Goal: Download file/media

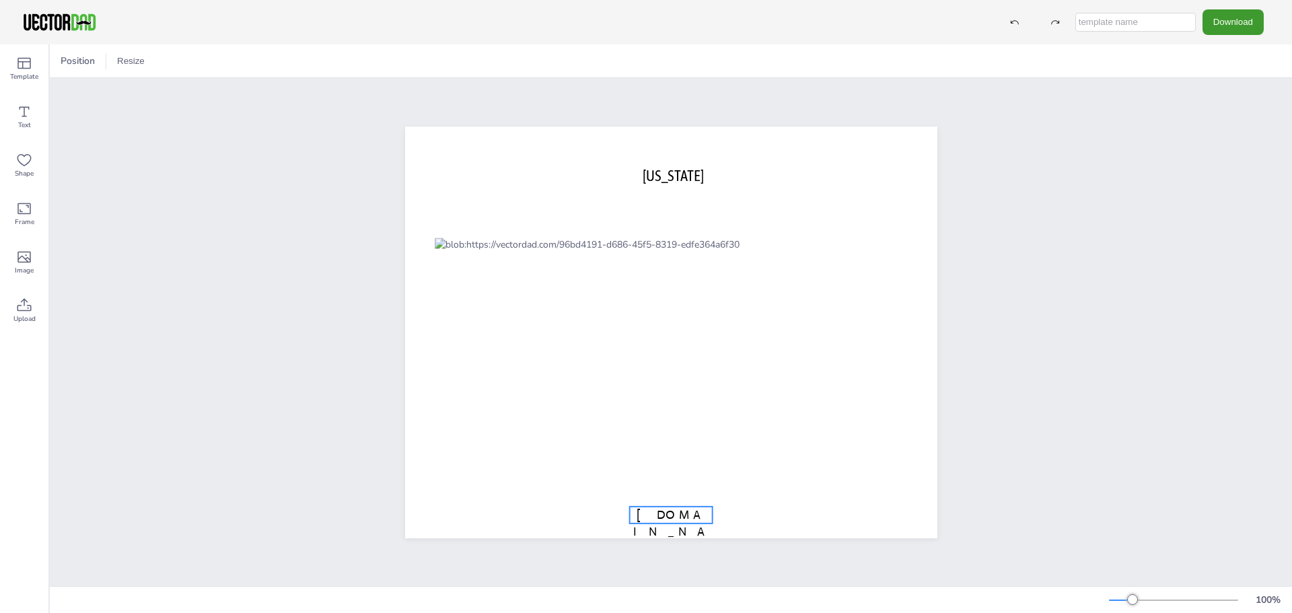
click at [673, 514] on span "[DOMAIN_NAME]" at bounding box center [670, 531] width 75 height 48
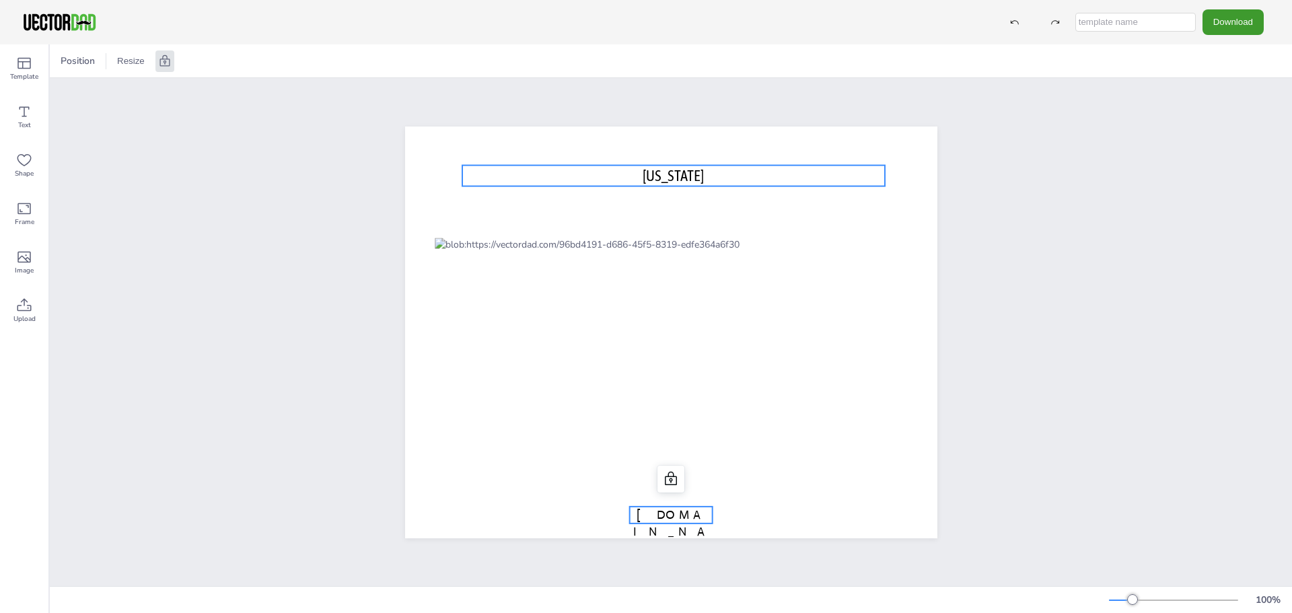
click at [647, 172] on span "[US_STATE]" at bounding box center [673, 175] width 61 height 18
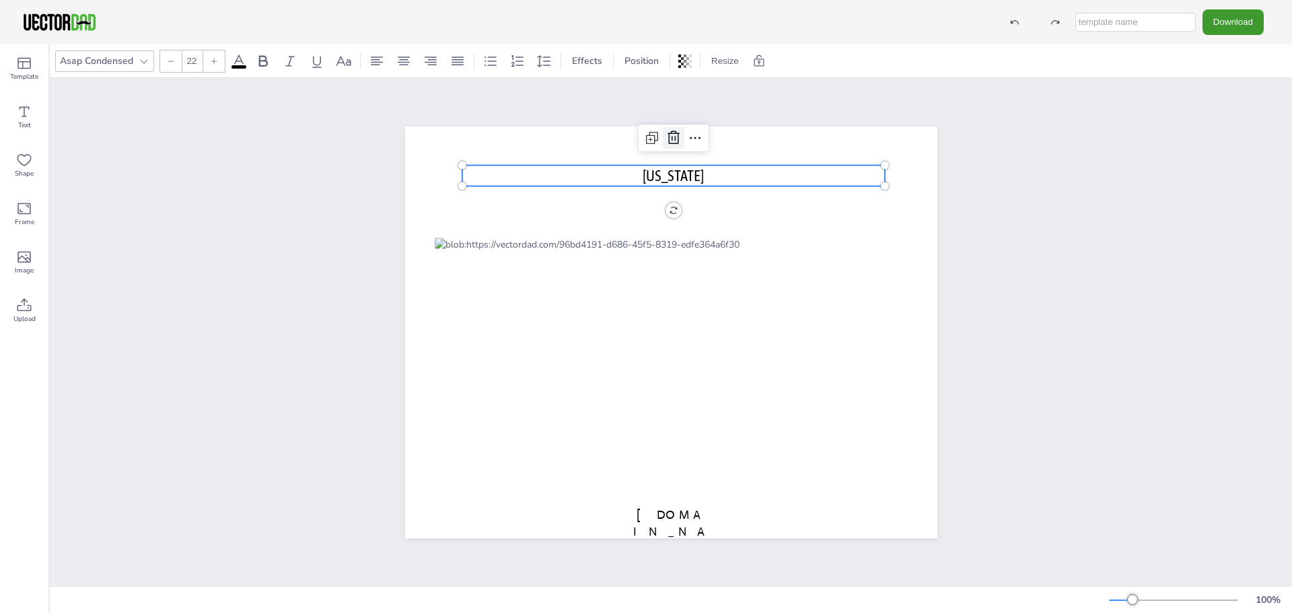
click at [666, 131] on icon at bounding box center [674, 138] width 16 height 16
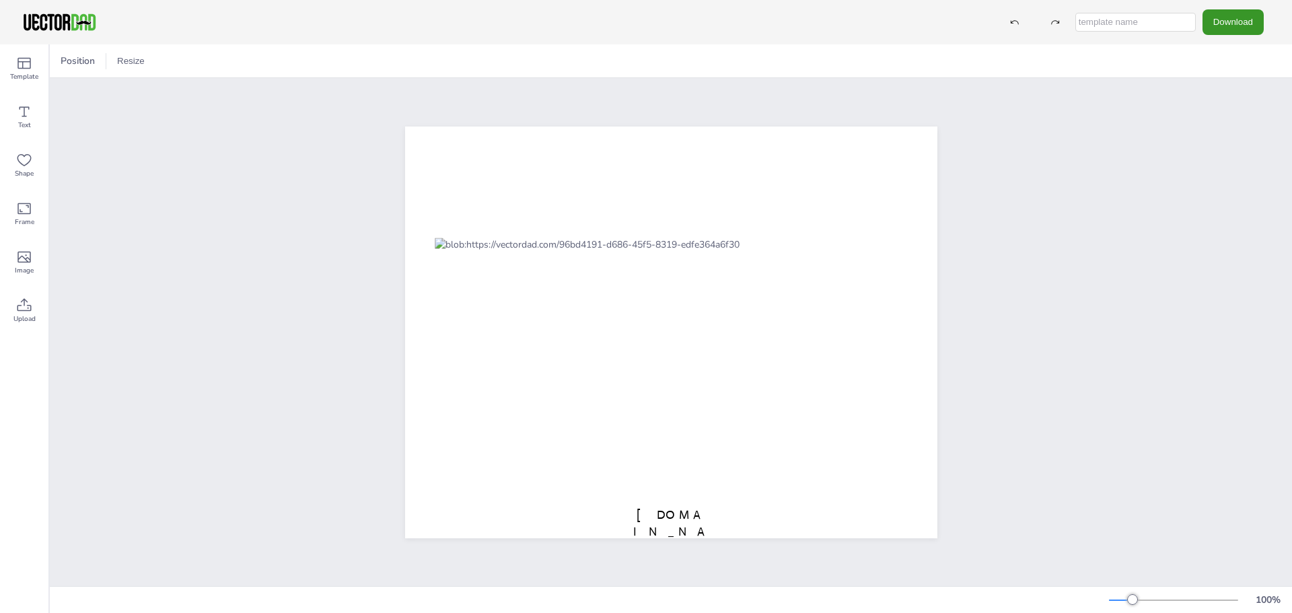
click at [1221, 21] on button "Download" at bounding box center [1233, 21] width 61 height 25
click at [1226, 135] on li "SVG" at bounding box center [1237, 137] width 110 height 28
click at [1243, 18] on button "Download" at bounding box center [1233, 21] width 61 height 25
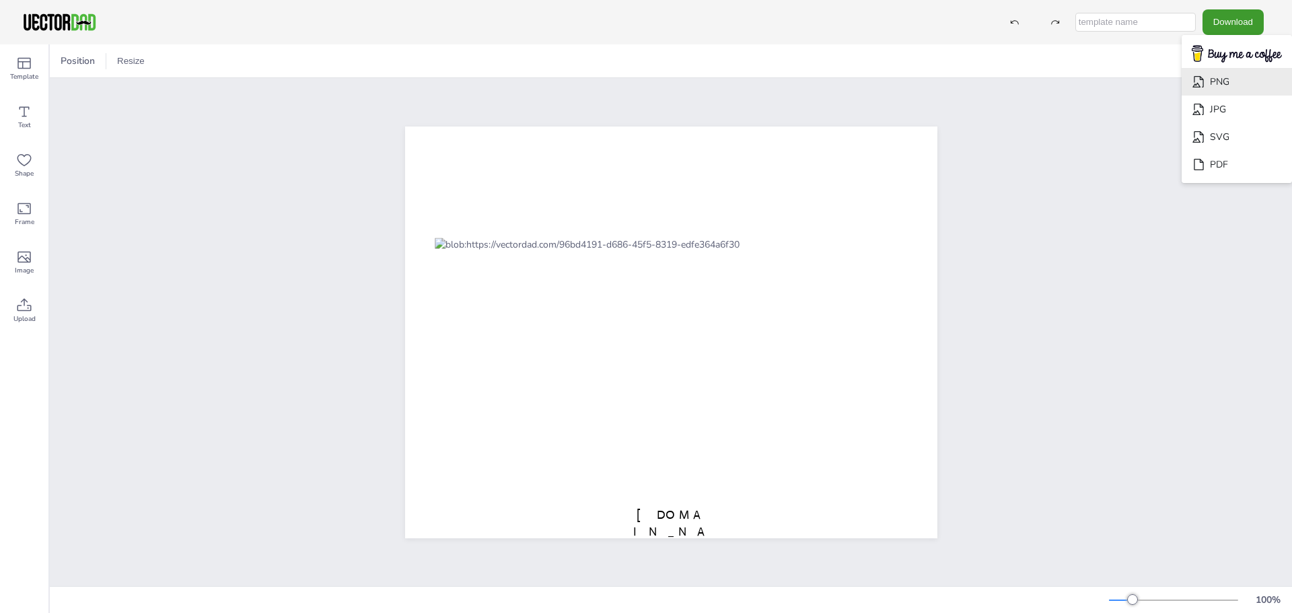
click at [1224, 79] on li "PNG" at bounding box center [1237, 82] width 110 height 28
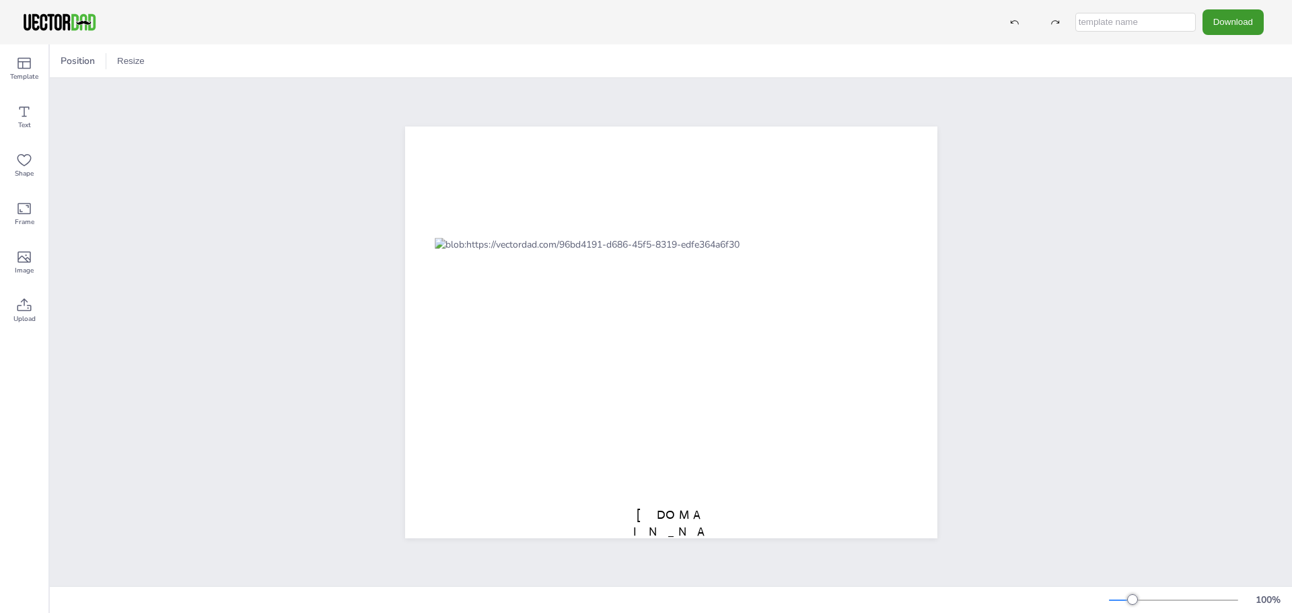
click at [289, 67] on div "Position Resize" at bounding box center [671, 60] width 1243 height 33
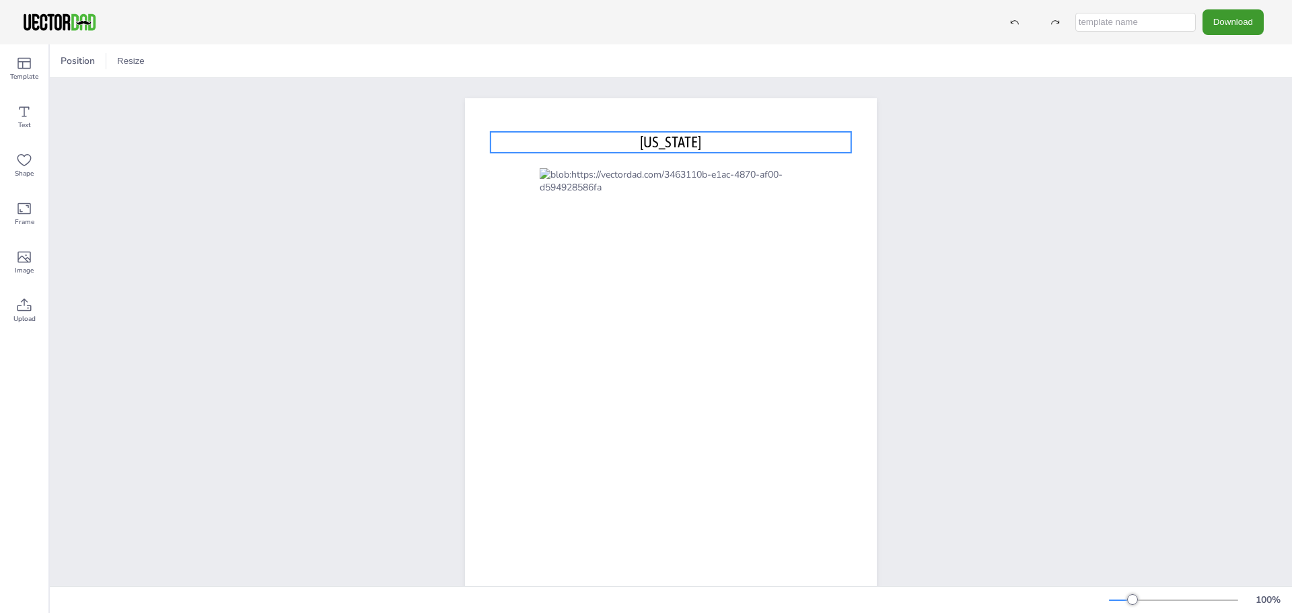
click at [687, 142] on span "[US_STATE]" at bounding box center [670, 142] width 61 height 18
click at [1242, 19] on button "Download" at bounding box center [1233, 21] width 61 height 25
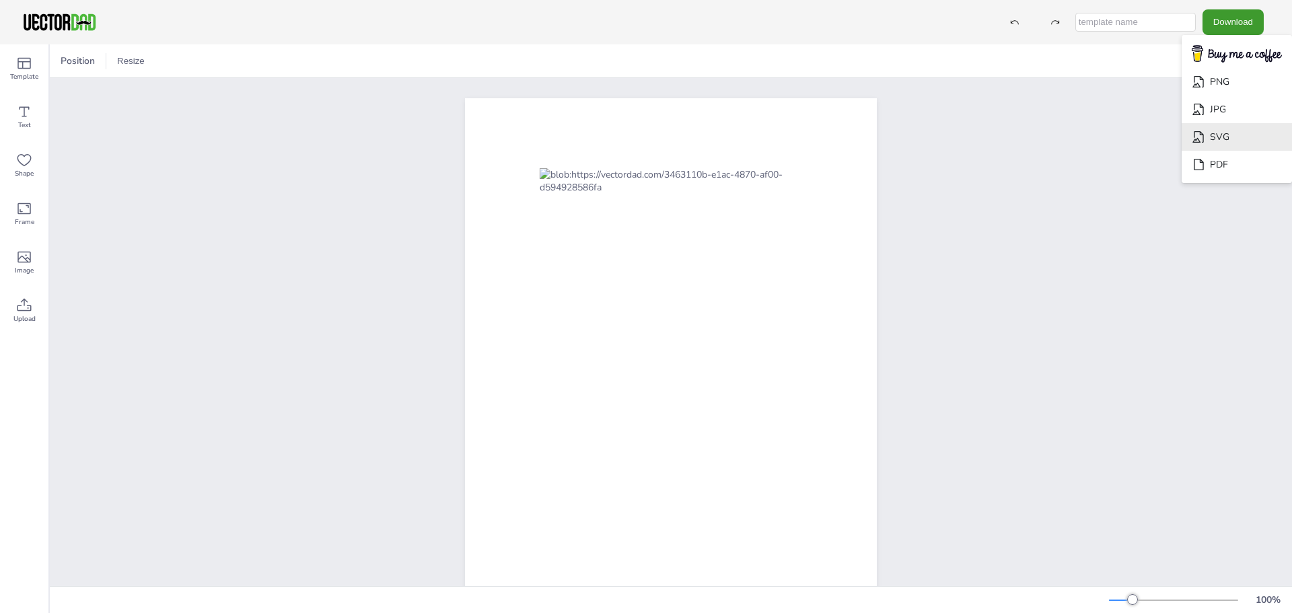
click at [1209, 139] on li "SVG" at bounding box center [1237, 137] width 110 height 28
click at [1224, 15] on button "Download" at bounding box center [1233, 21] width 61 height 25
click at [1225, 87] on li "PNG" at bounding box center [1237, 82] width 110 height 28
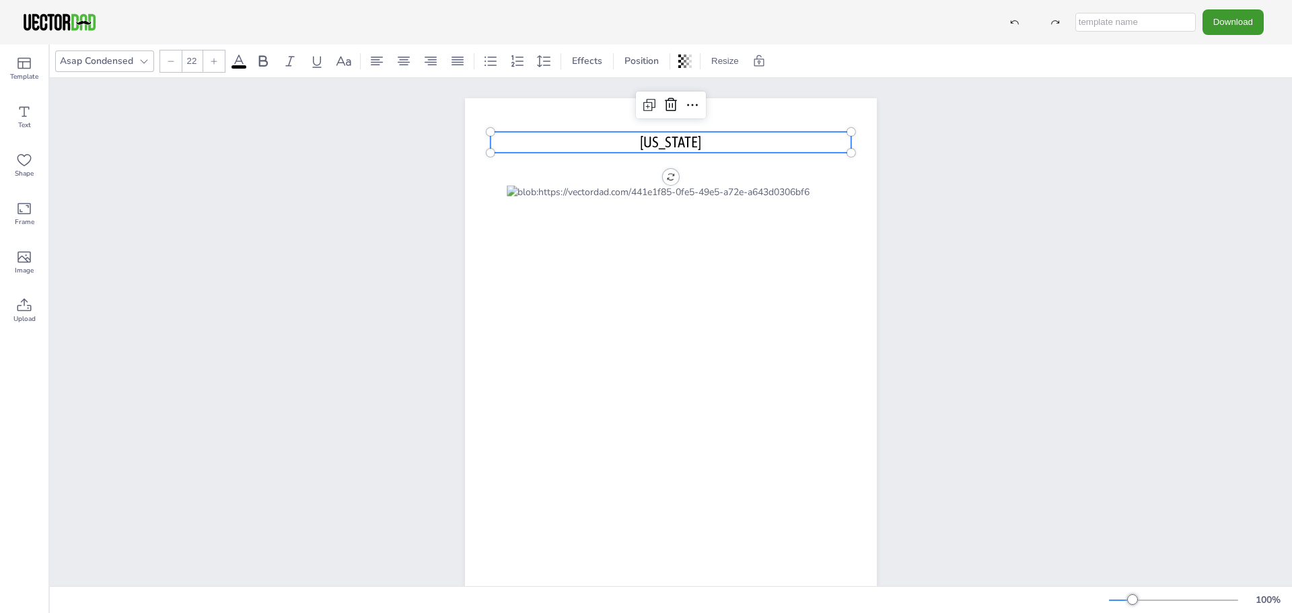
click at [649, 147] on p "OHIO" at bounding box center [671, 142] width 361 height 21
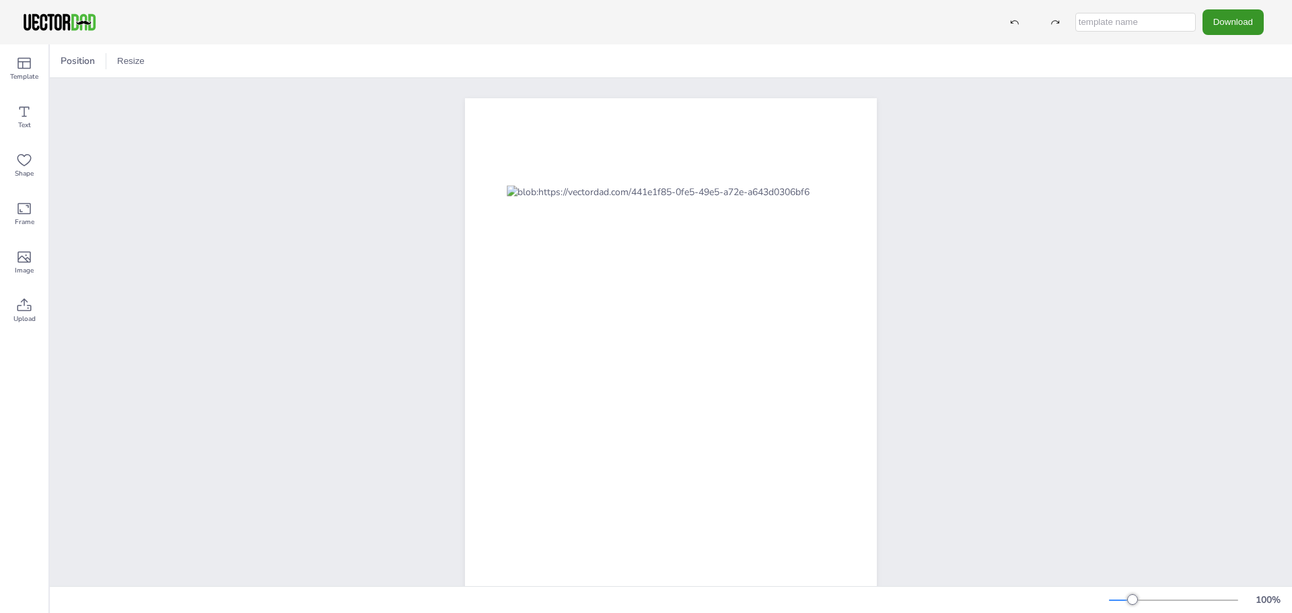
click at [1232, 28] on button "Download" at bounding box center [1233, 21] width 61 height 25
click at [1211, 141] on li "SVG" at bounding box center [1237, 137] width 110 height 28
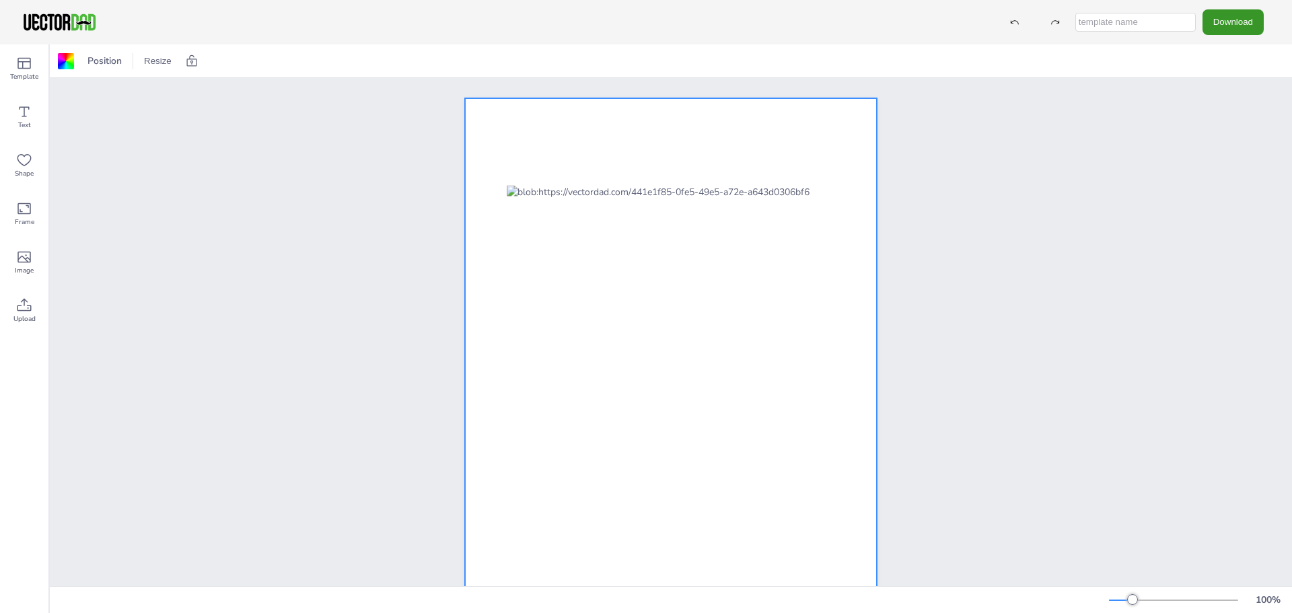
click at [1241, 30] on button "Download" at bounding box center [1233, 21] width 61 height 25
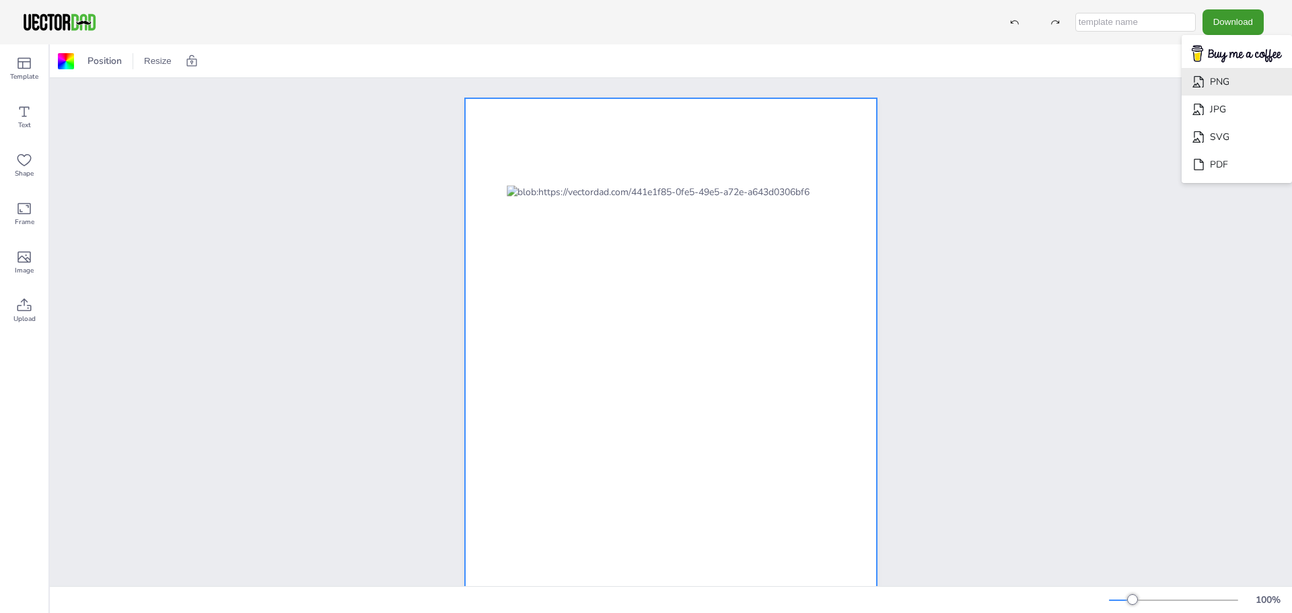
drag, startPoint x: 1226, startPoint y: 85, endPoint x: 1239, endPoint y: 91, distance: 14.2
click at [1226, 85] on li "PNG" at bounding box center [1237, 82] width 110 height 28
